Goal: Task Accomplishment & Management: Manage account settings

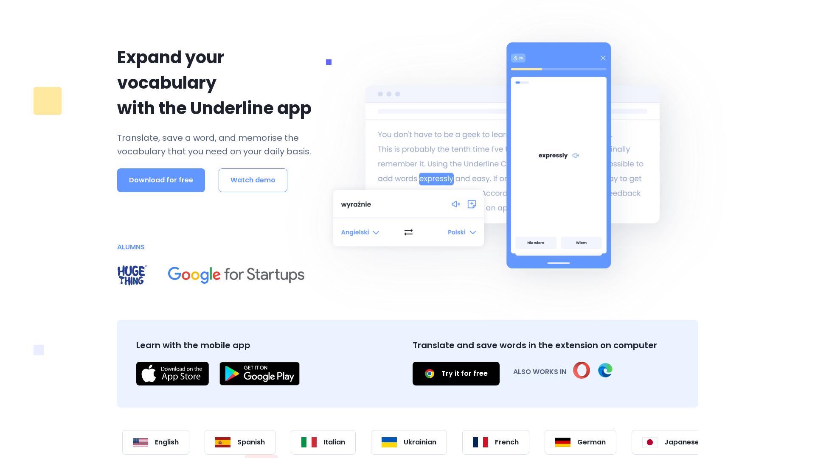
scroll to position [126, 0]
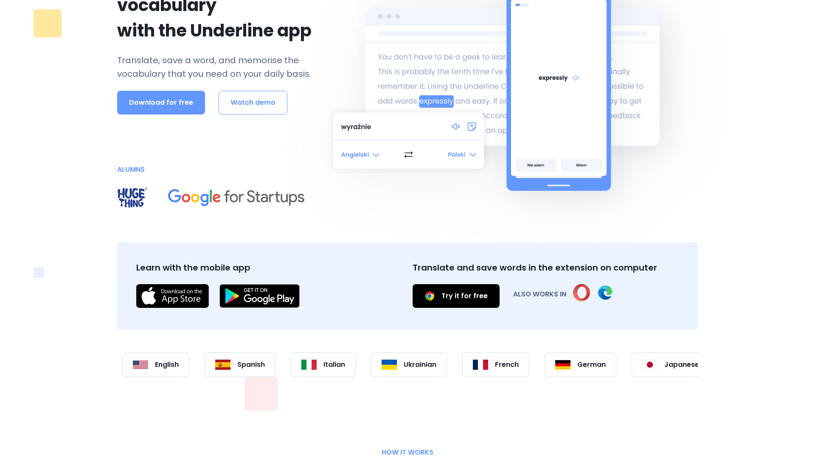
click at [456, 297] on link "Try it for free" at bounding box center [455, 296] width 87 height 24
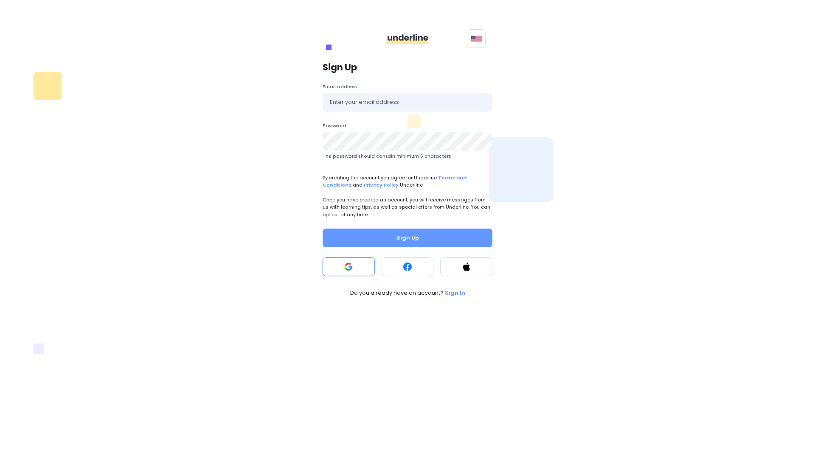
click at [328, 274] on button at bounding box center [348, 267] width 52 height 19
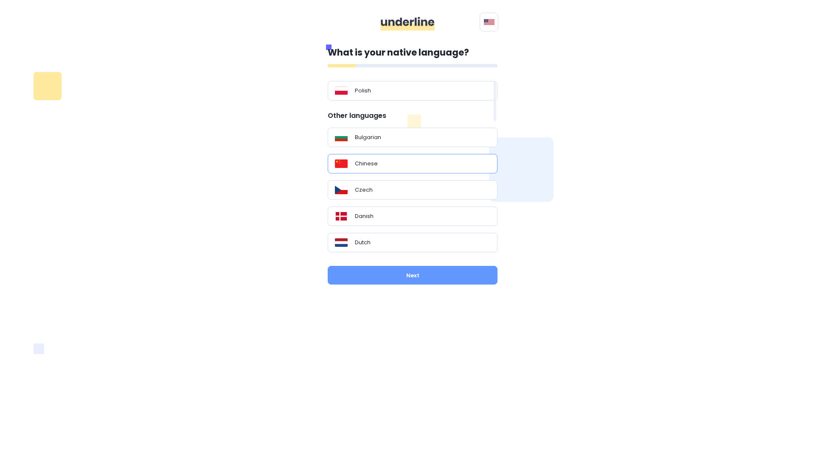
click at [383, 170] on div "Chinese" at bounding box center [413, 164] width 170 height 20
click at [404, 272] on button "Next" at bounding box center [413, 275] width 170 height 19
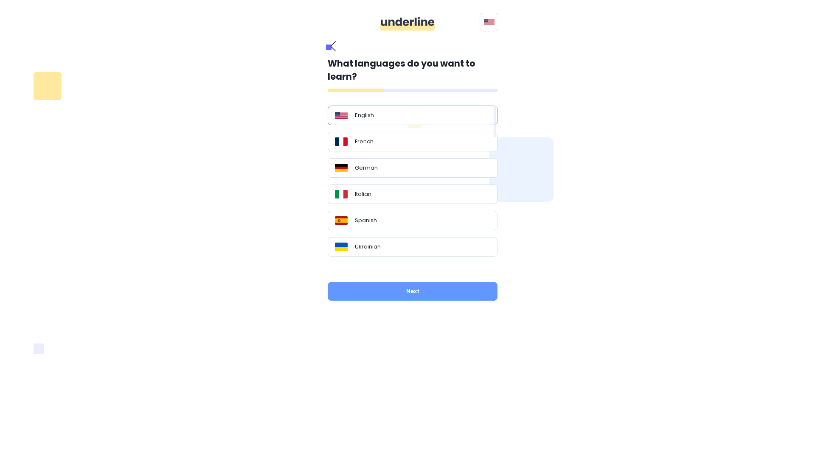
click at [364, 123] on div "English" at bounding box center [413, 116] width 170 height 20
click at [425, 283] on button "Next" at bounding box center [413, 291] width 170 height 19
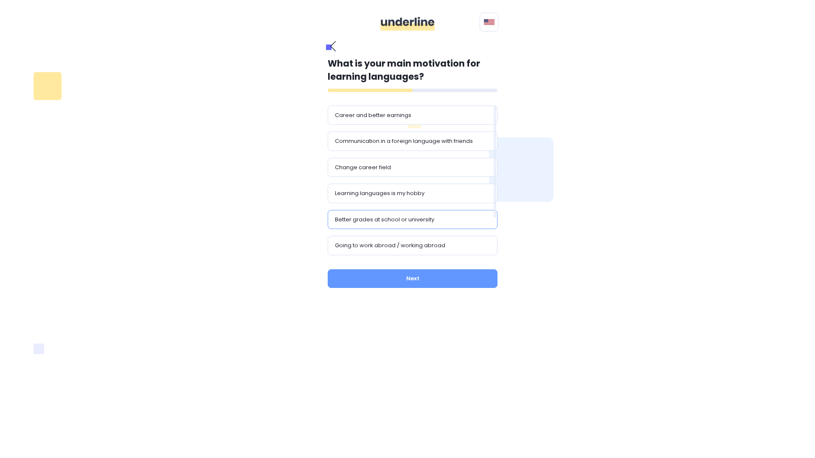
click at [390, 225] on div "Better grades at school or university" at bounding box center [413, 220] width 170 height 20
click at [393, 280] on button "Next" at bounding box center [413, 278] width 170 height 19
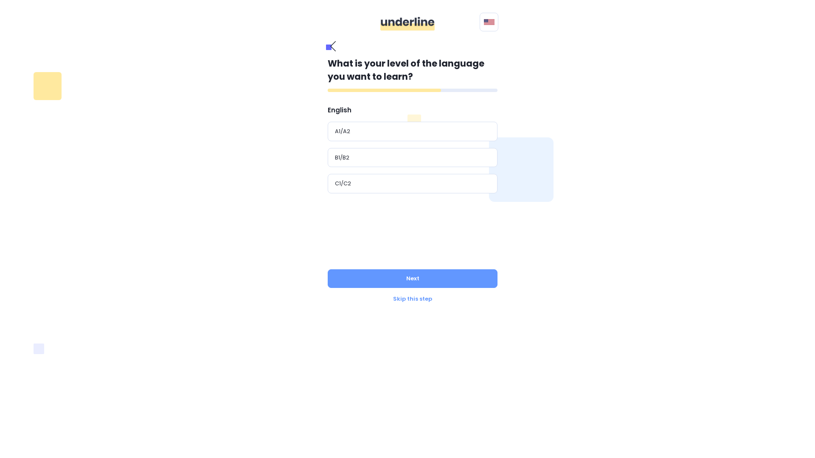
click at [368, 232] on div "English A1/A2 B1/B2 C1/C2" at bounding box center [417, 181] width 178 height 150
click at [418, 302] on div "Skip this step" at bounding box center [413, 299] width 170 height 8
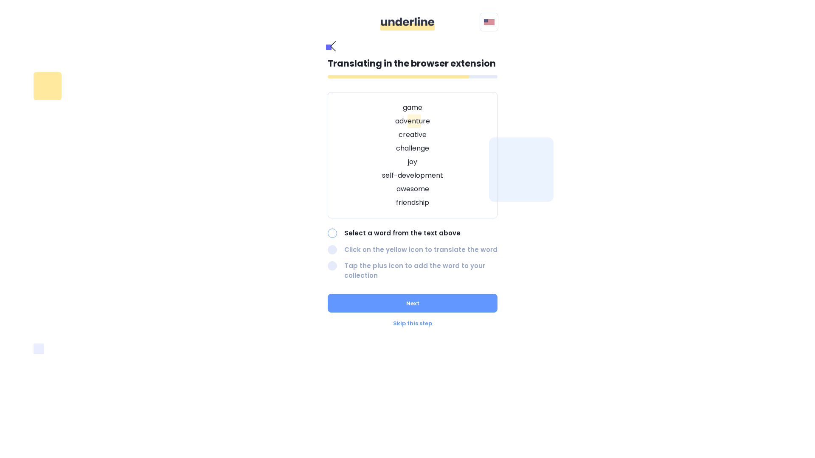
click at [412, 109] on p "game" at bounding box center [412, 108] width 148 height 10
click at [53, 458] on img at bounding box center [27, 463] width 49 height 8
click at [440, 108] on p "game" at bounding box center [412, 108] width 148 height 10
click at [411, 135] on p "creative" at bounding box center [412, 135] width 148 height 10
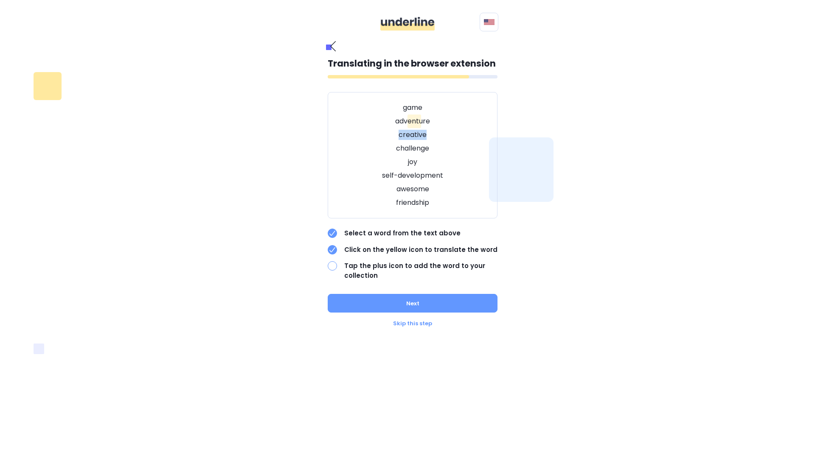
click at [411, 135] on p "creative" at bounding box center [412, 135] width 148 height 10
click at [53, 458] on img at bounding box center [27, 463] width 49 height 8
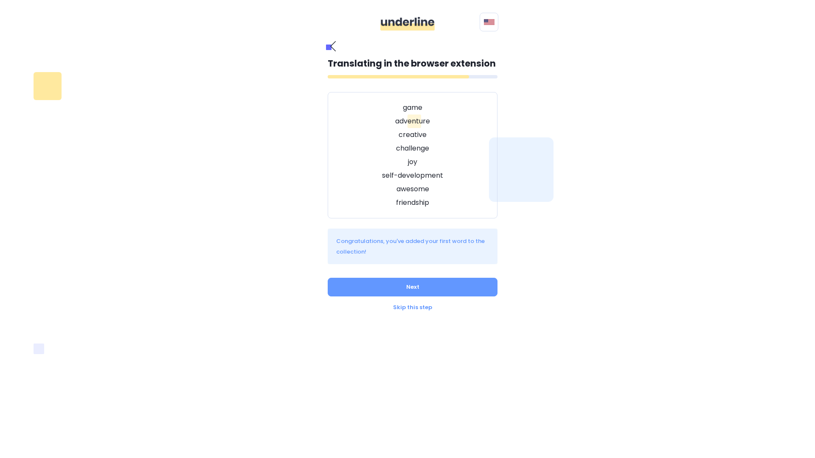
click at [411, 308] on div "Skip this step" at bounding box center [413, 307] width 170 height 8
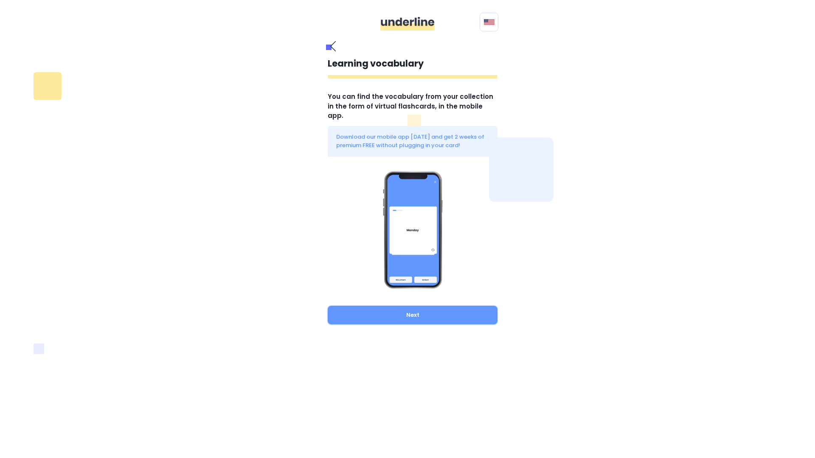
click at [411, 308] on button "Next" at bounding box center [413, 315] width 170 height 19
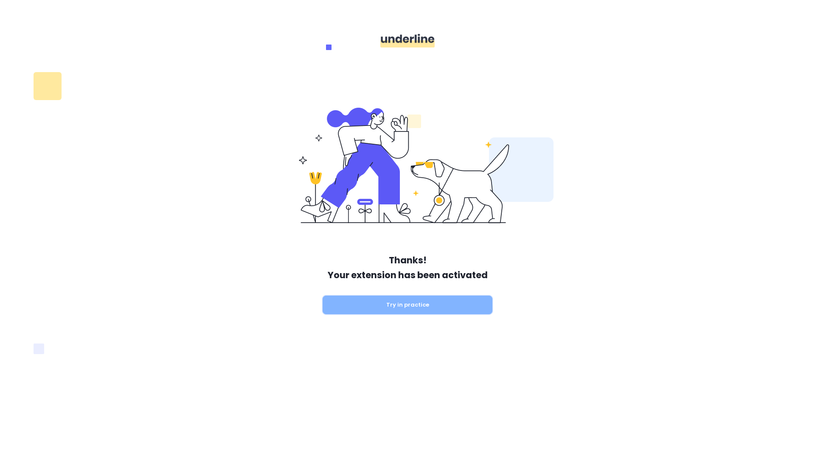
click at [393, 310] on button "Try in practice" at bounding box center [407, 305] width 170 height 19
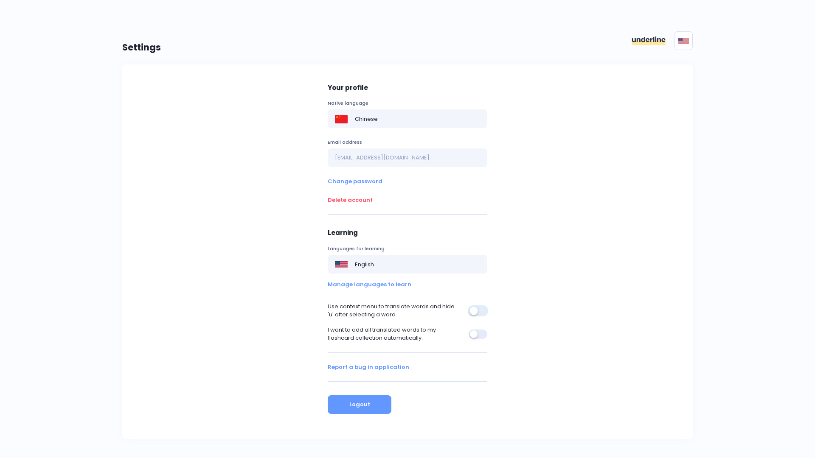
click at [482, 313] on button "button" at bounding box center [477, 310] width 19 height 9
click at [477, 334] on button "button" at bounding box center [477, 334] width 19 height 9
click at [520, 343] on div "Your profile Native language Chinese Email address zhangyan970520@gmail.com Cha…" at bounding box center [407, 241] width 580 height 355
click at [518, 229] on div "Your profile Native language Chinese Email address zhangyan970520@gmail.com Cha…" at bounding box center [407, 241] width 580 height 355
click at [137, 48] on p "Settings" at bounding box center [141, 48] width 39 height 14
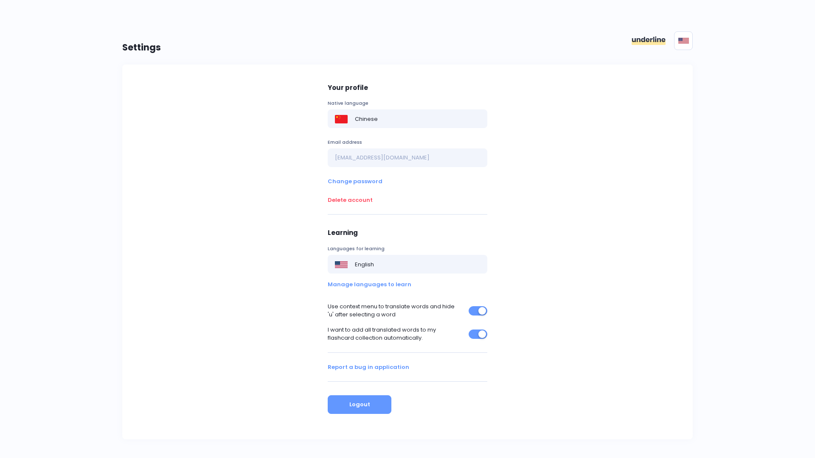
click at [643, 37] on img at bounding box center [648, 40] width 34 height 8
click at [692, 40] on div "Polski English" at bounding box center [552, 40] width 290 height 37
click at [467, 310] on div "Use context menu to translate words and hide 'u' after selecting a word" at bounding box center [408, 310] width 160 height 17
click at [482, 313] on button "button" at bounding box center [477, 310] width 19 height 9
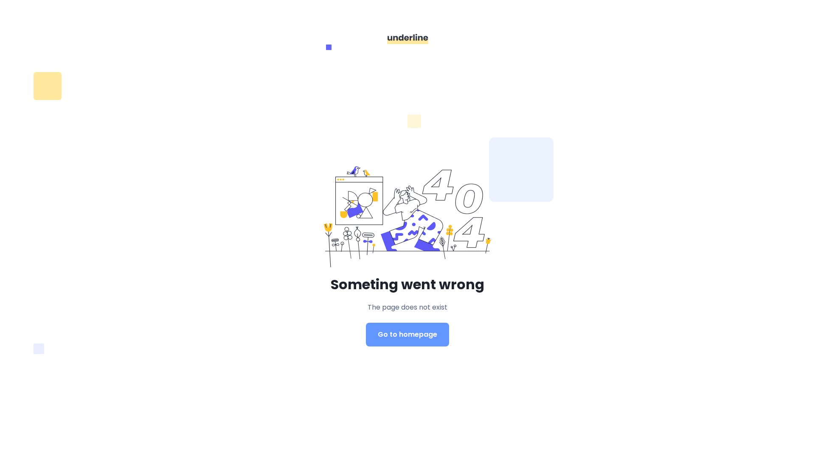
click at [412, 347] on div "Someting went wrong The page does not exist Go to homepage" at bounding box center [407, 253] width 580 height 198
click at [412, 341] on link "Go to homepage" at bounding box center [407, 335] width 83 height 24
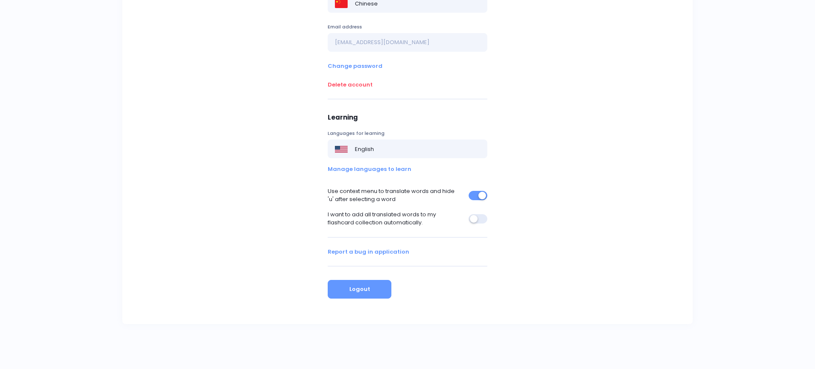
scroll to position [141, 0]
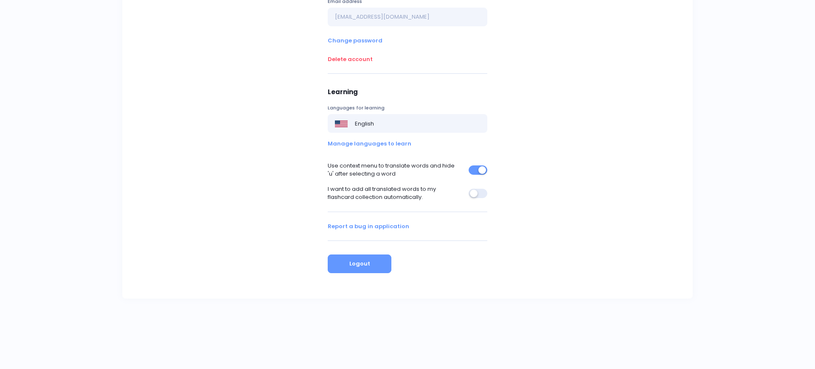
click at [487, 196] on div at bounding box center [477, 193] width 19 height 10
click at [478, 193] on button "button" at bounding box center [477, 193] width 19 height 9
click at [478, 169] on button "button" at bounding box center [477, 169] width 19 height 9
